Goal: Navigation & Orientation: Find specific page/section

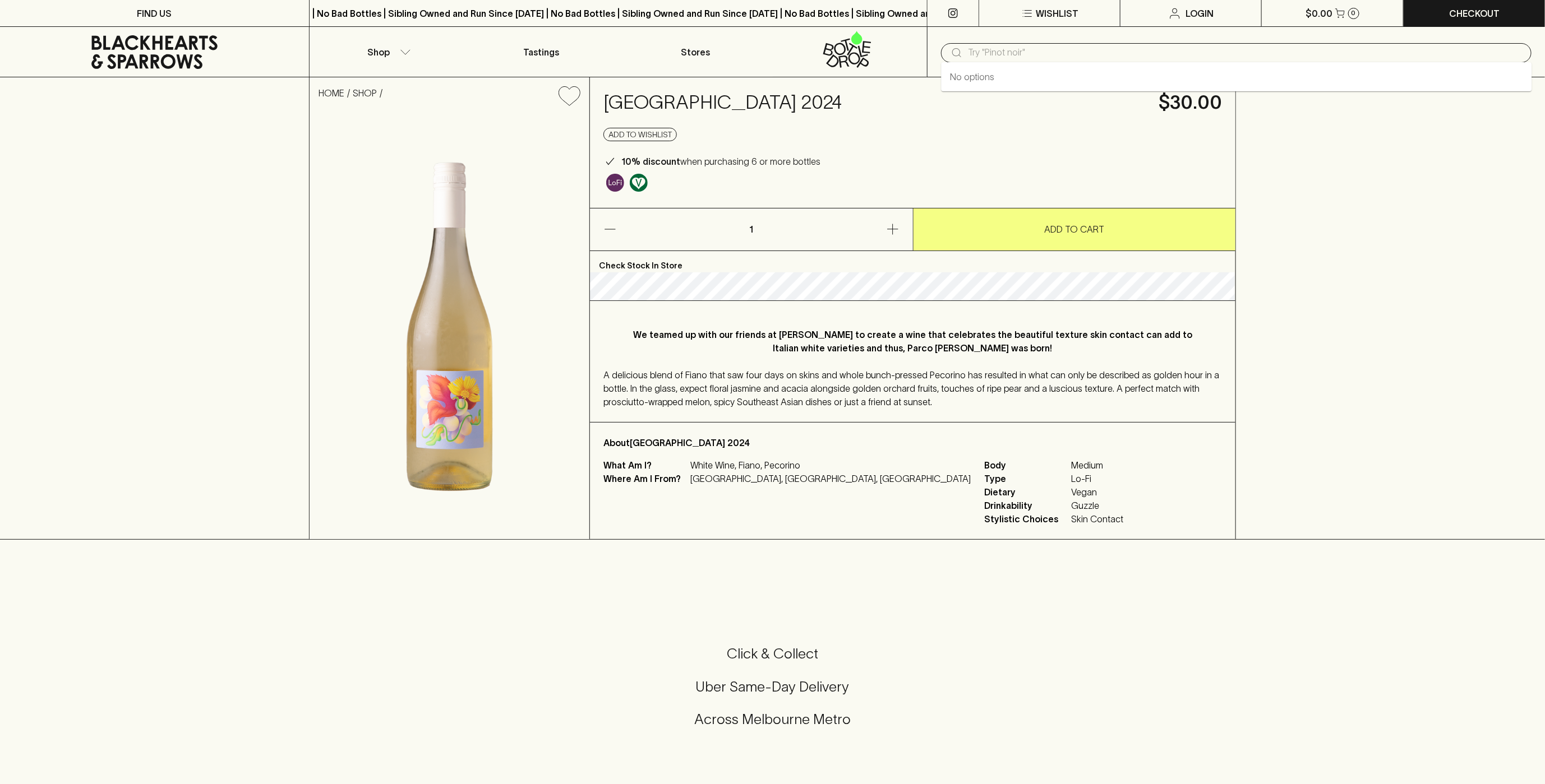
click at [1047, 58] on input "text" at bounding box center [1245, 52] width 555 height 18
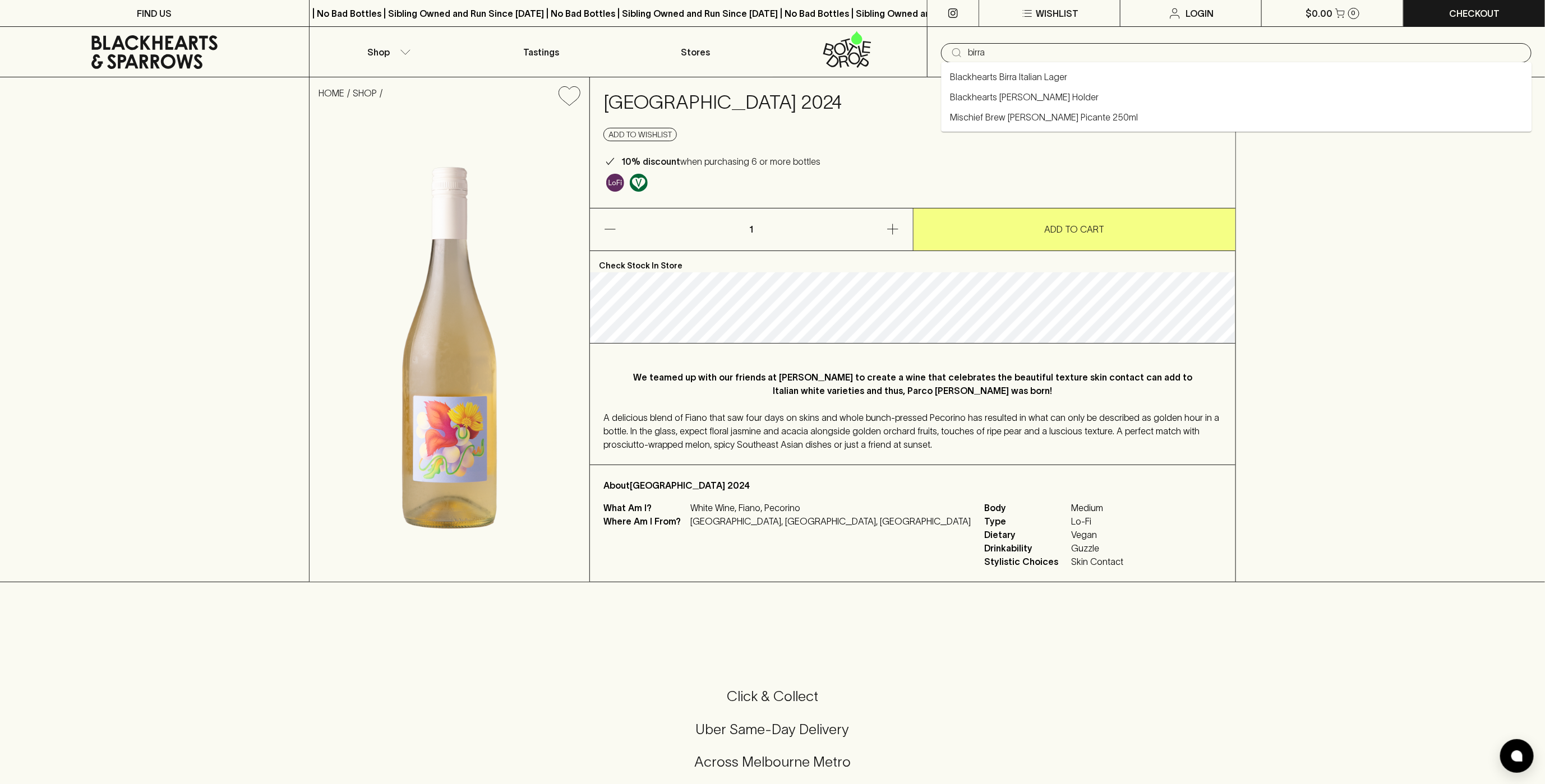
click at [1049, 80] on link "Blackhearts Birra Italian Lager" at bounding box center [1009, 77] width 117 height 13
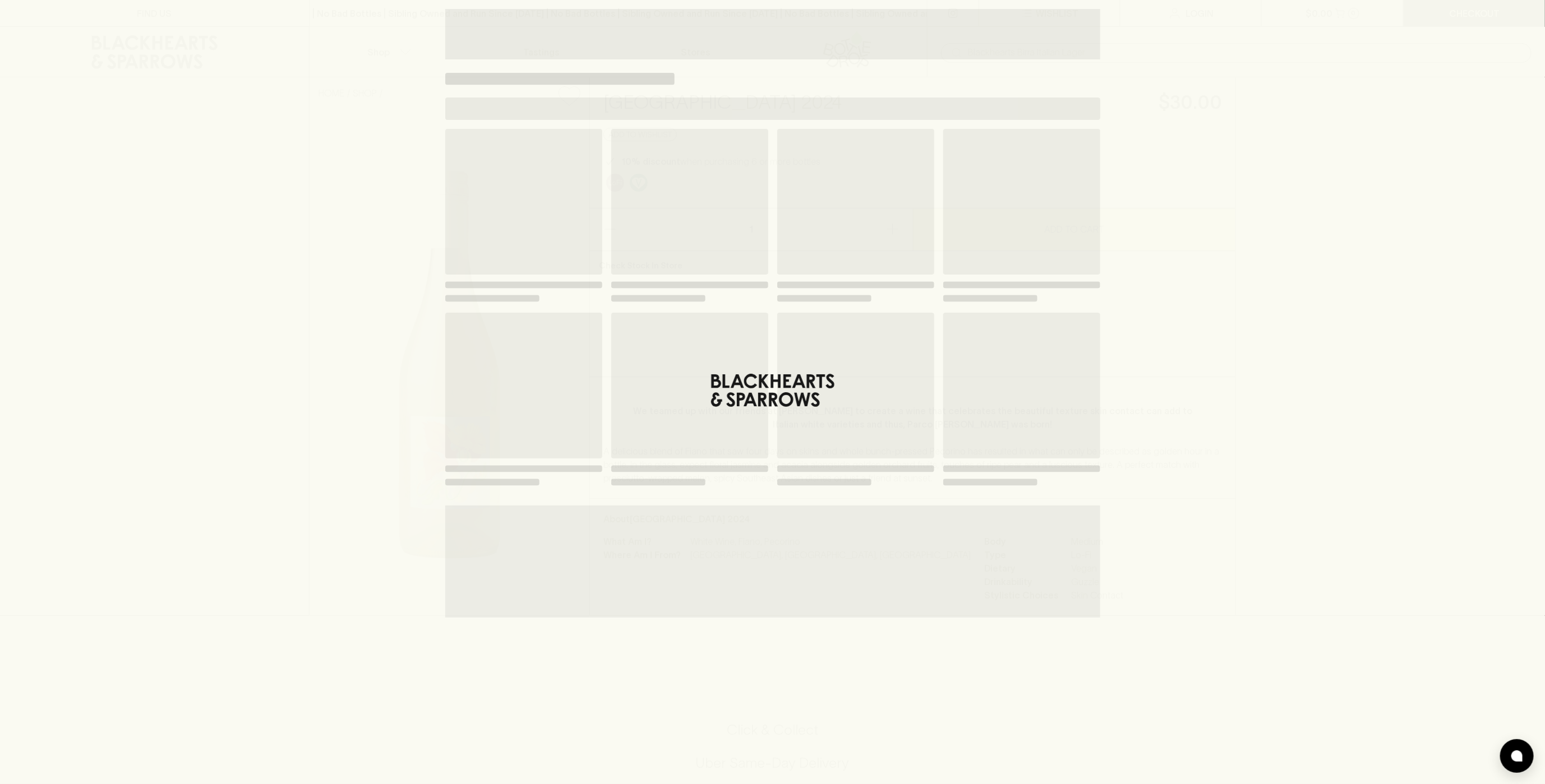
type input "Blackhearts Birra Italian Lager"
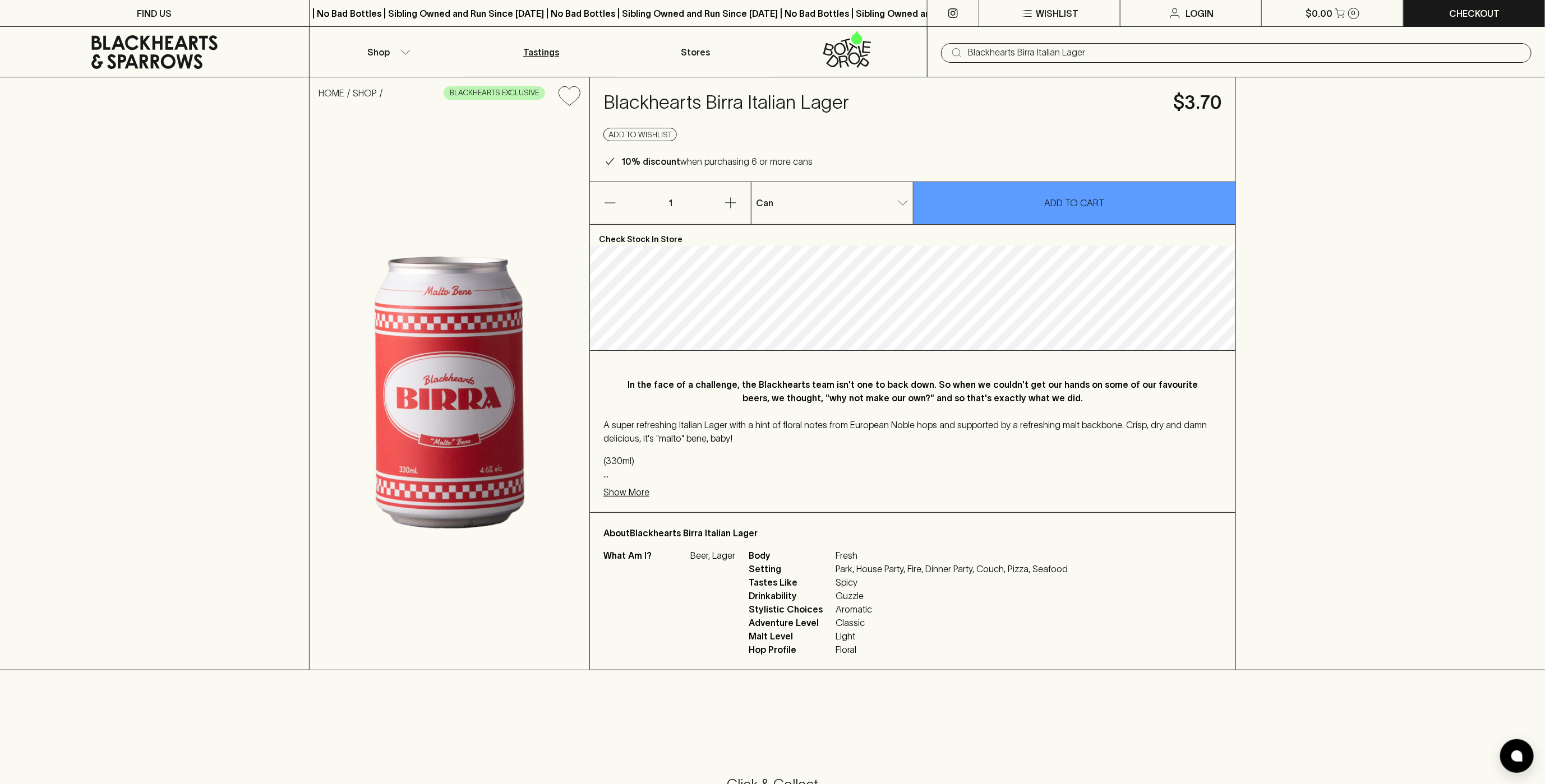
click at [546, 47] on p "Tastings" at bounding box center [541, 51] width 36 height 13
